Goal: Transaction & Acquisition: Purchase product/service

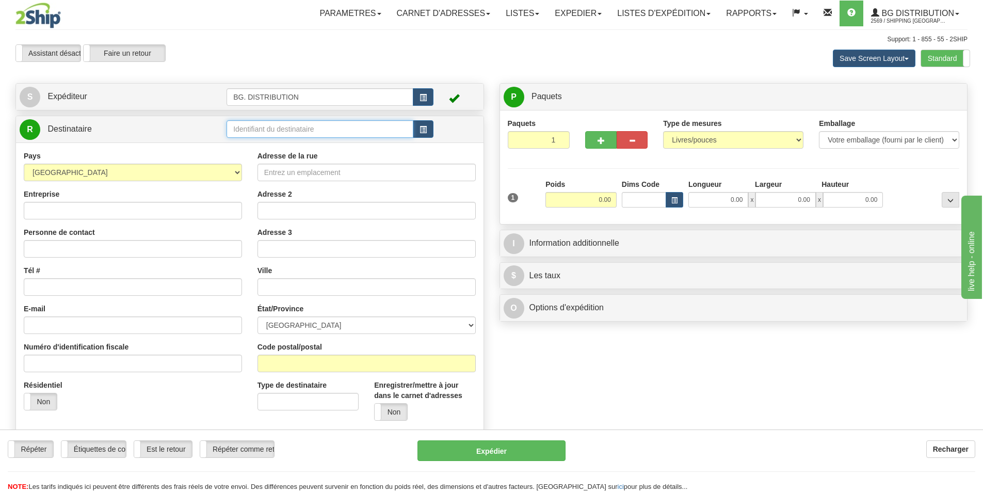
click at [279, 127] on input "text" at bounding box center [319, 129] width 187 height 18
click at [288, 128] on input "text" at bounding box center [319, 129] width 187 height 18
type input "20127"
click button "Supprimer" at bounding box center [0, 0] width 0 height 0
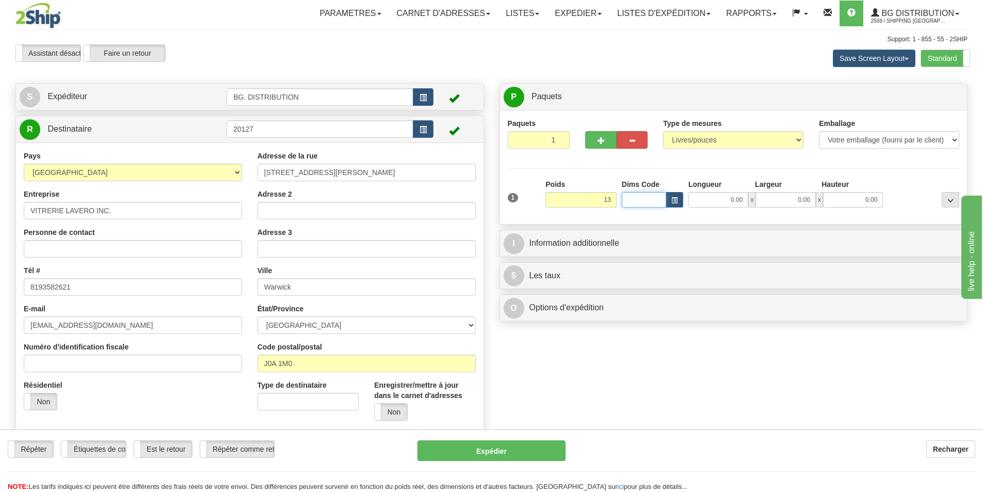
type input "13.00"
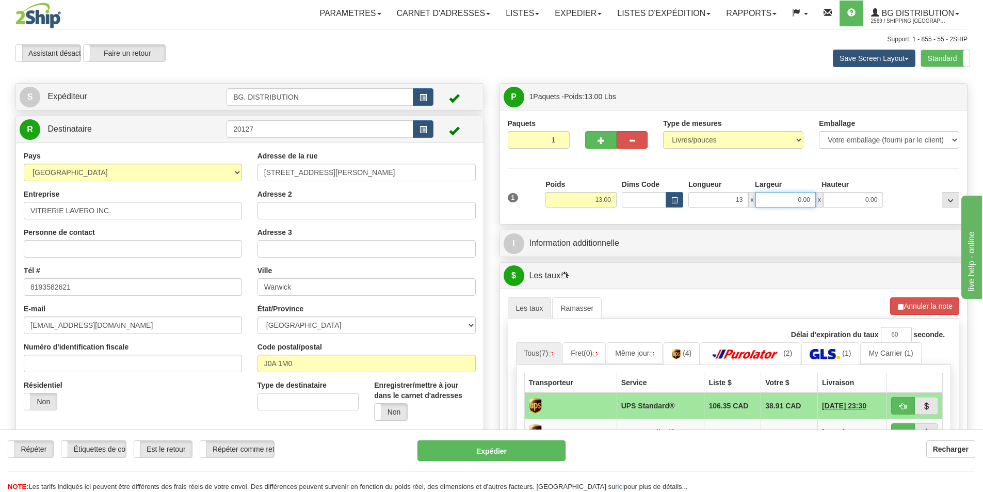
type input "13.00"
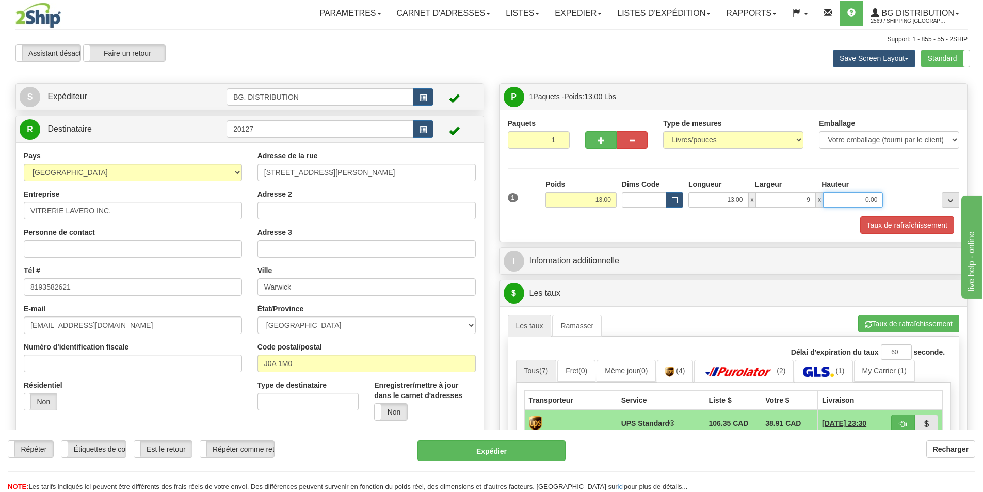
type input "9.00"
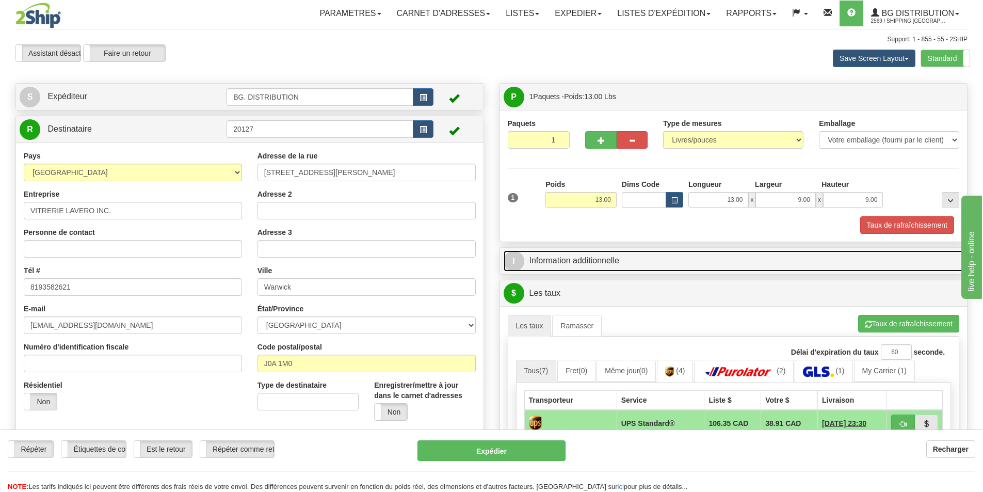
click at [604, 264] on link "I Information additionnelle" at bounding box center [733, 260] width 460 height 21
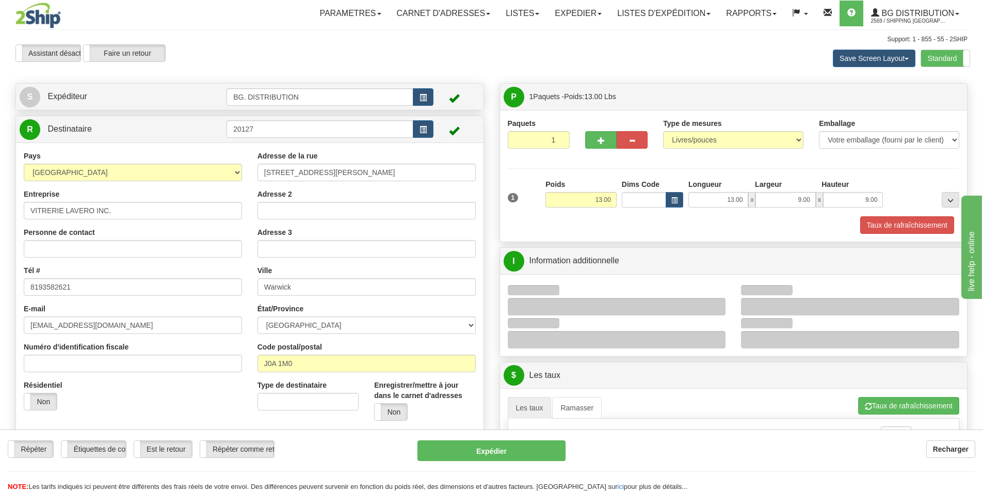
click at [793, 306] on div at bounding box center [850, 307] width 218 height 18
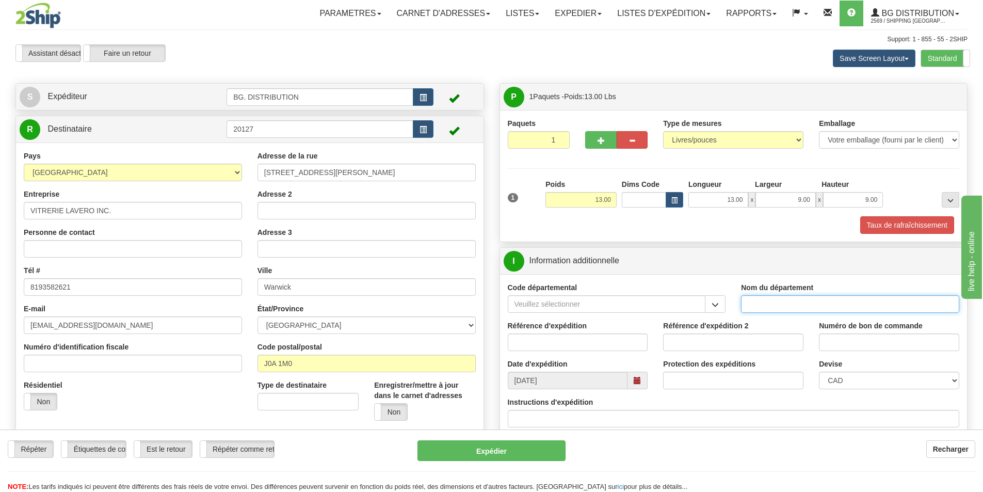
click at [775, 304] on input "Nom du département" at bounding box center [850, 304] width 218 height 18
type input "."
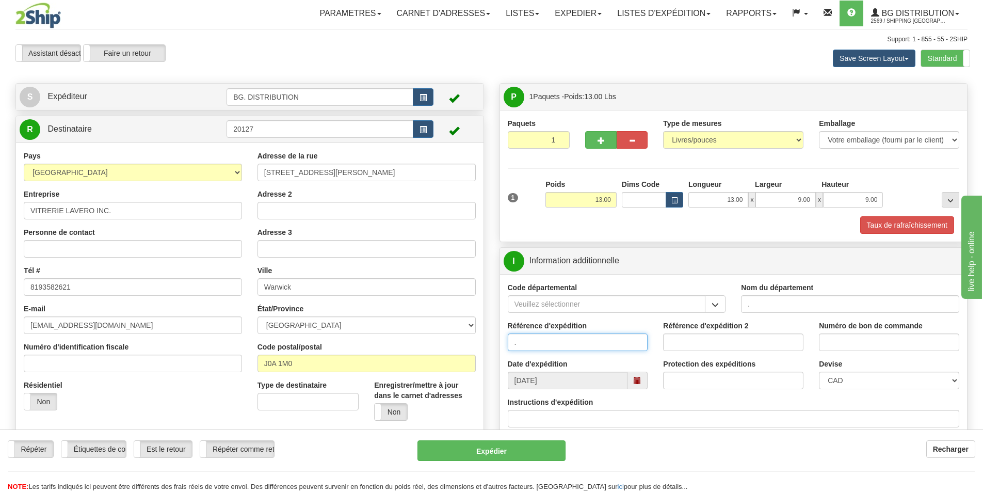
type input "."
click at [571, 417] on input "Instructions d'expédition" at bounding box center [734, 419] width 452 height 18
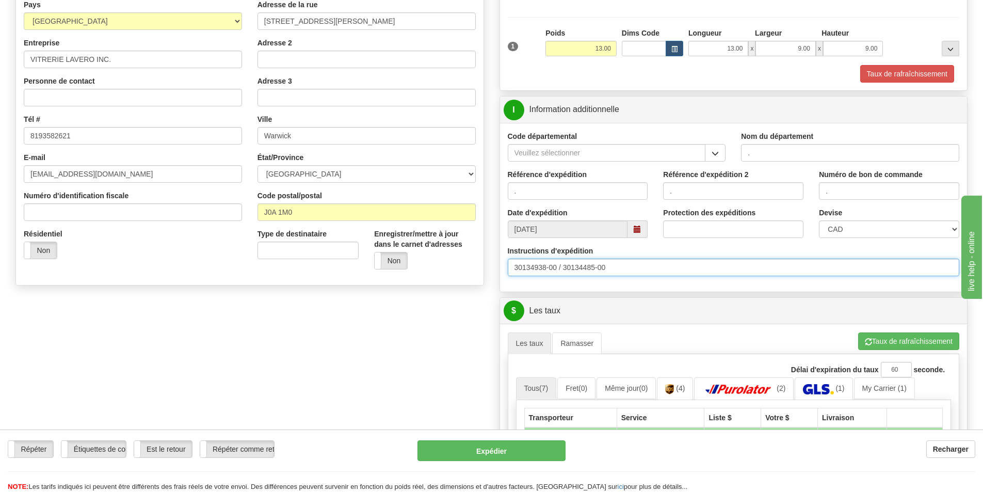
scroll to position [155, 0]
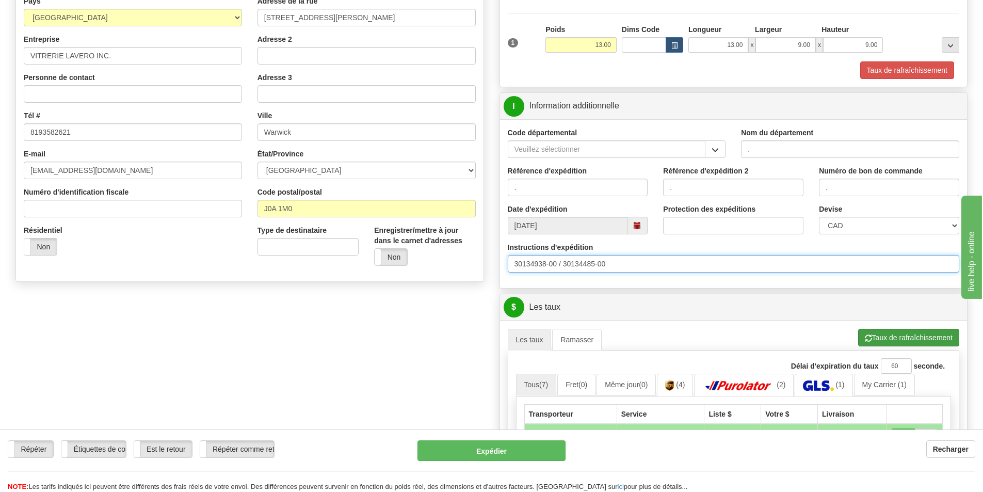
type input "30134938-00 / 30134485-00"
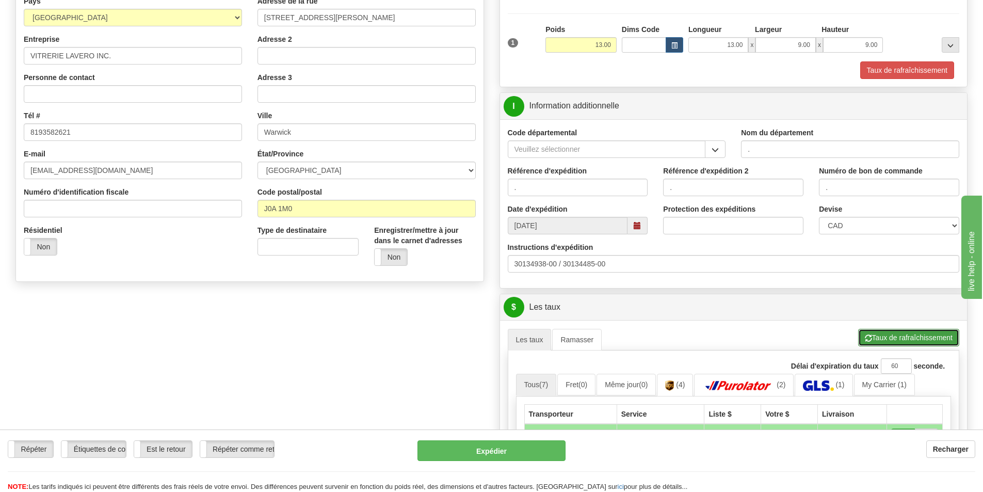
click at [923, 334] on button "Taux de rafraîchissement" at bounding box center [908, 338] width 101 height 18
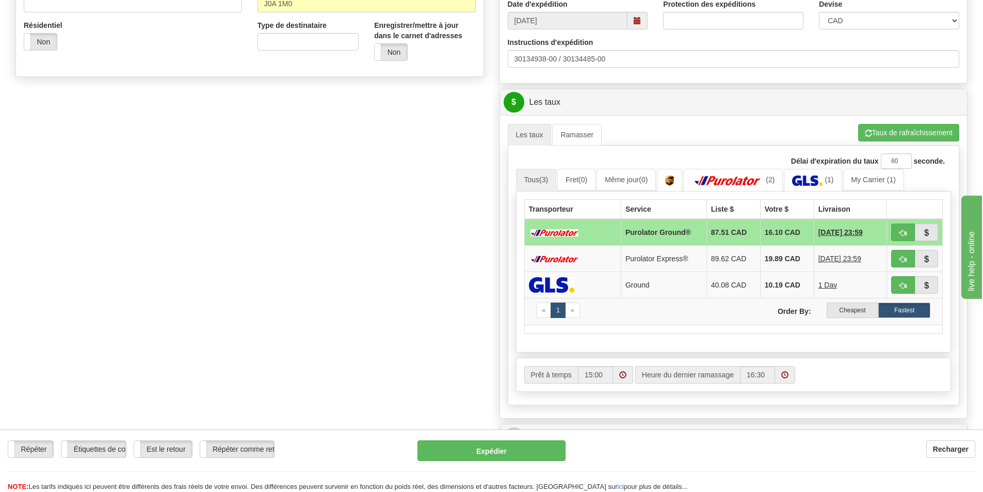
scroll to position [361, 0]
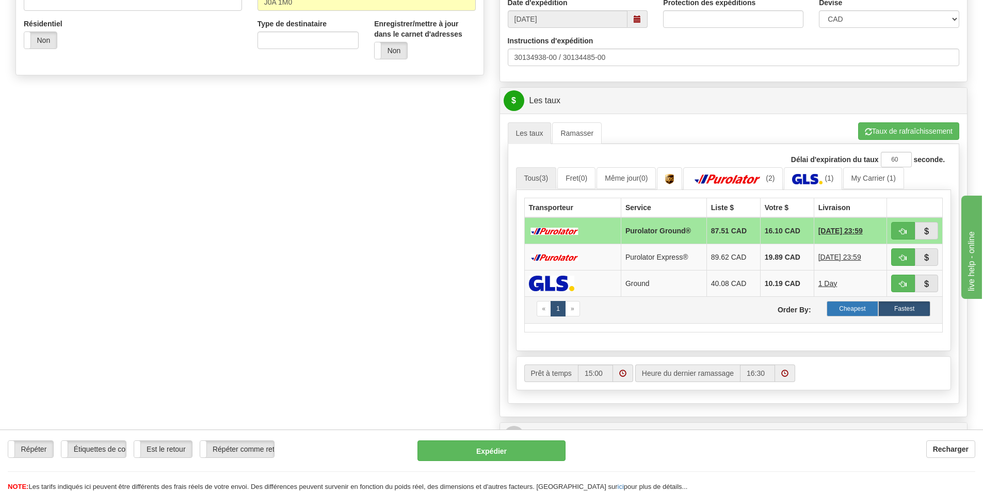
click at [865, 306] on label "Cheapest" at bounding box center [852, 308] width 52 height 15
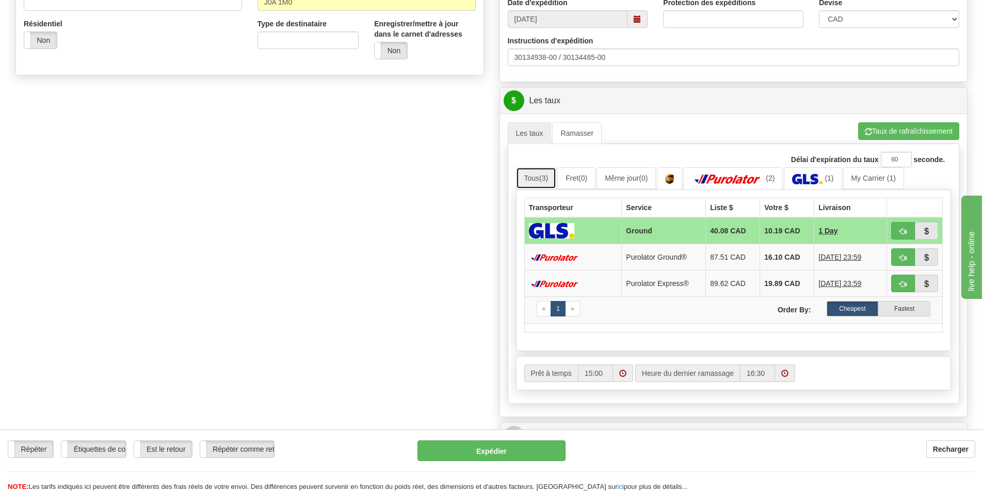
click at [534, 177] on link "Tous (3)" at bounding box center [536, 178] width 41 height 22
click at [894, 128] on button "Taux de rafraîchissement" at bounding box center [908, 131] width 101 height 18
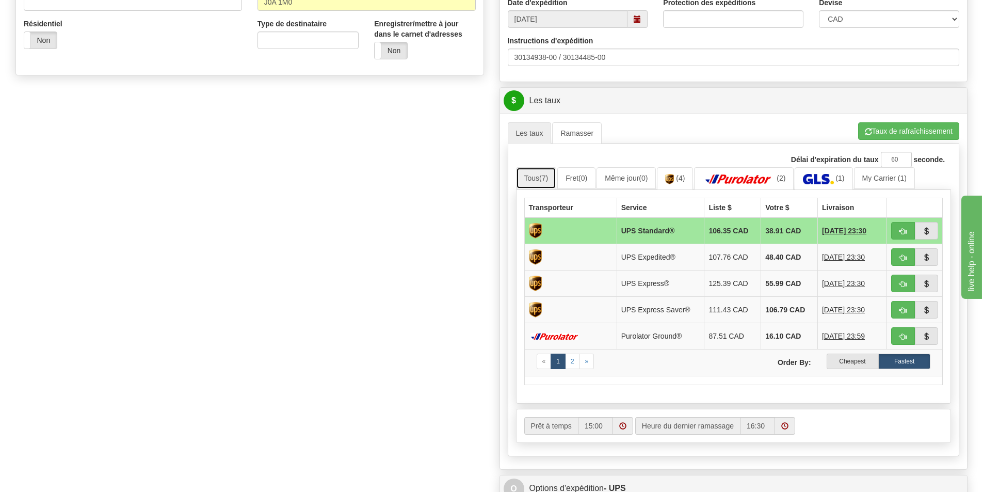
click at [538, 177] on link "Tous (7)" at bounding box center [536, 178] width 41 height 22
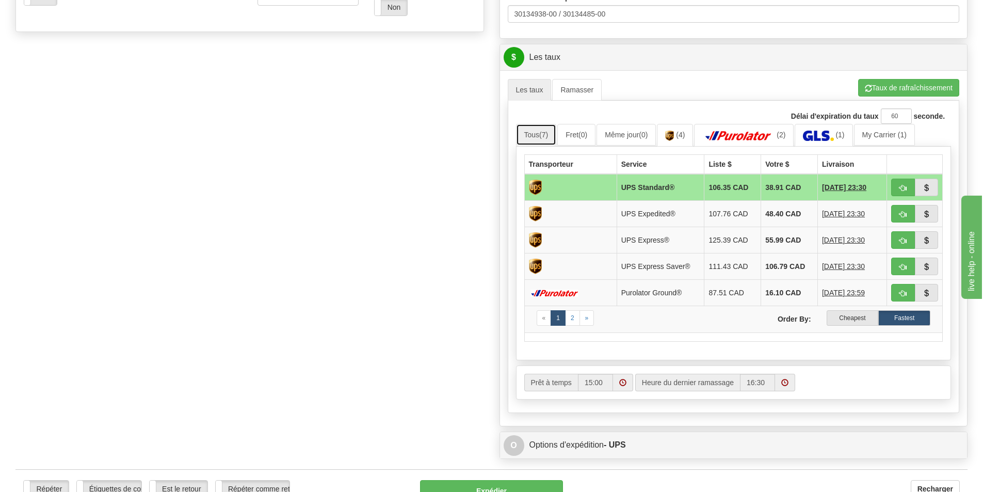
scroll to position [464, 0]
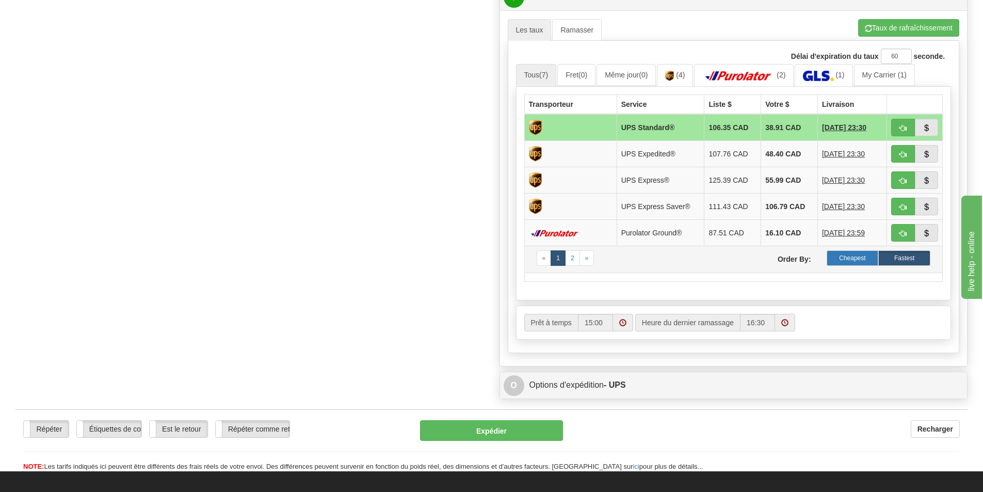
click at [848, 254] on label "Cheapest" at bounding box center [852, 257] width 52 height 15
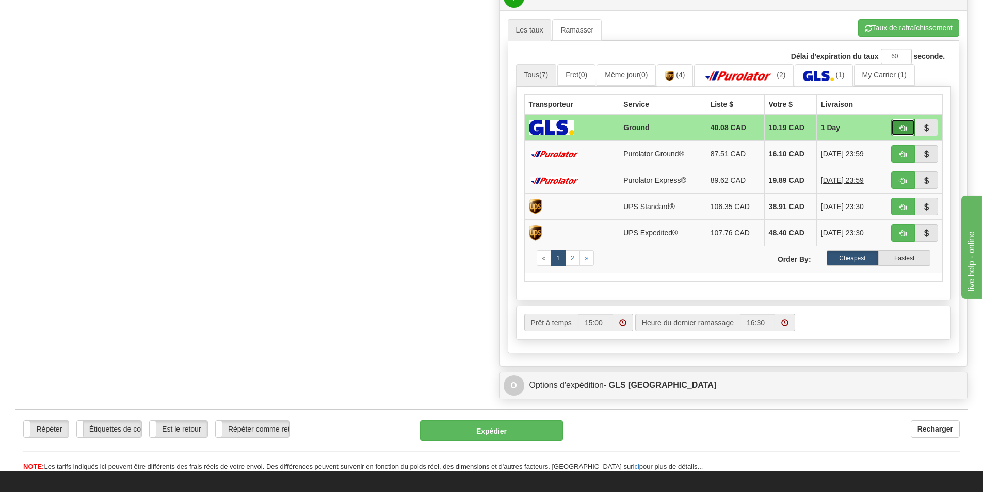
click at [903, 125] on span "button" at bounding box center [902, 128] width 7 height 7
type input "1"
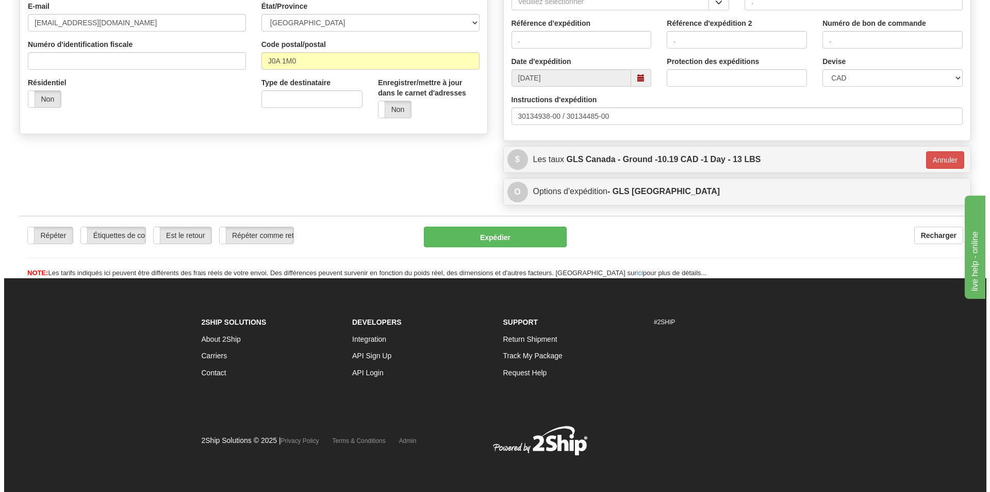
scroll to position [303, 0]
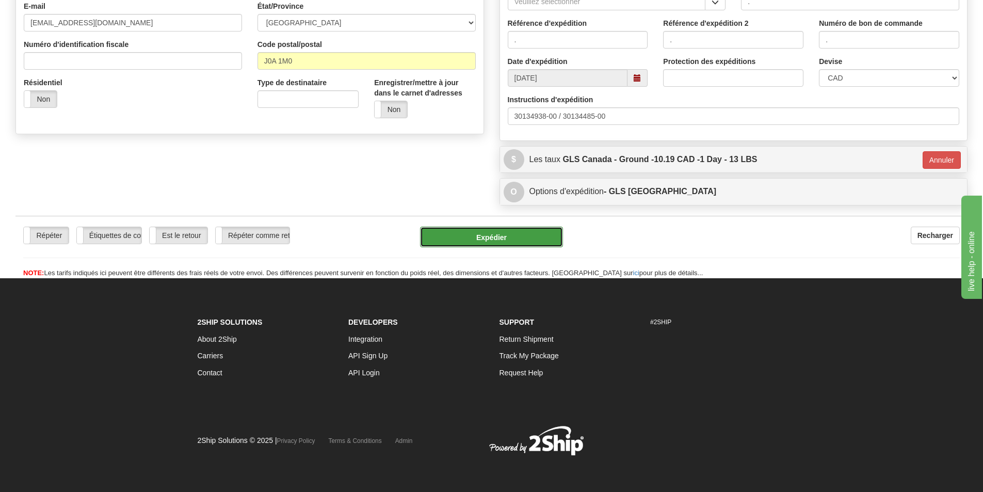
click at [488, 233] on button "Expédier" at bounding box center [491, 236] width 143 height 21
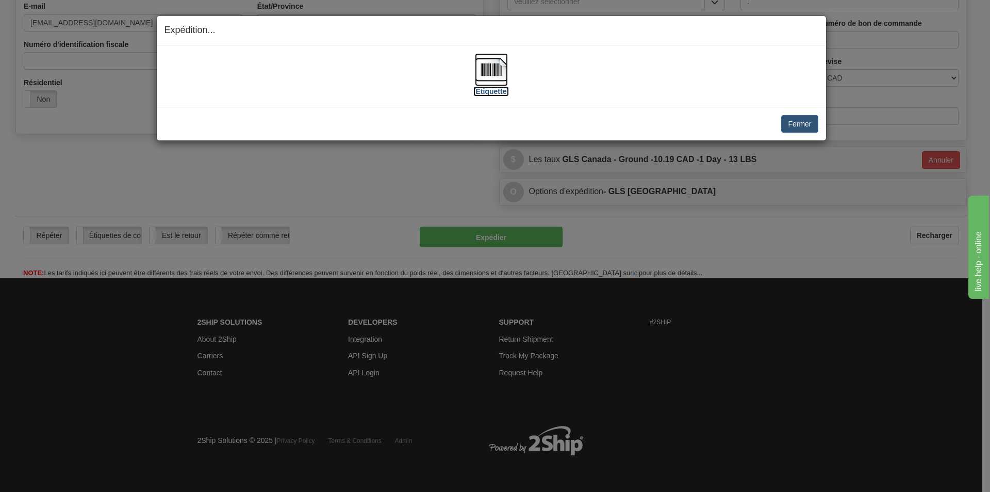
click at [500, 77] on img at bounding box center [491, 69] width 33 height 33
